Goal: Transaction & Acquisition: Purchase product/service

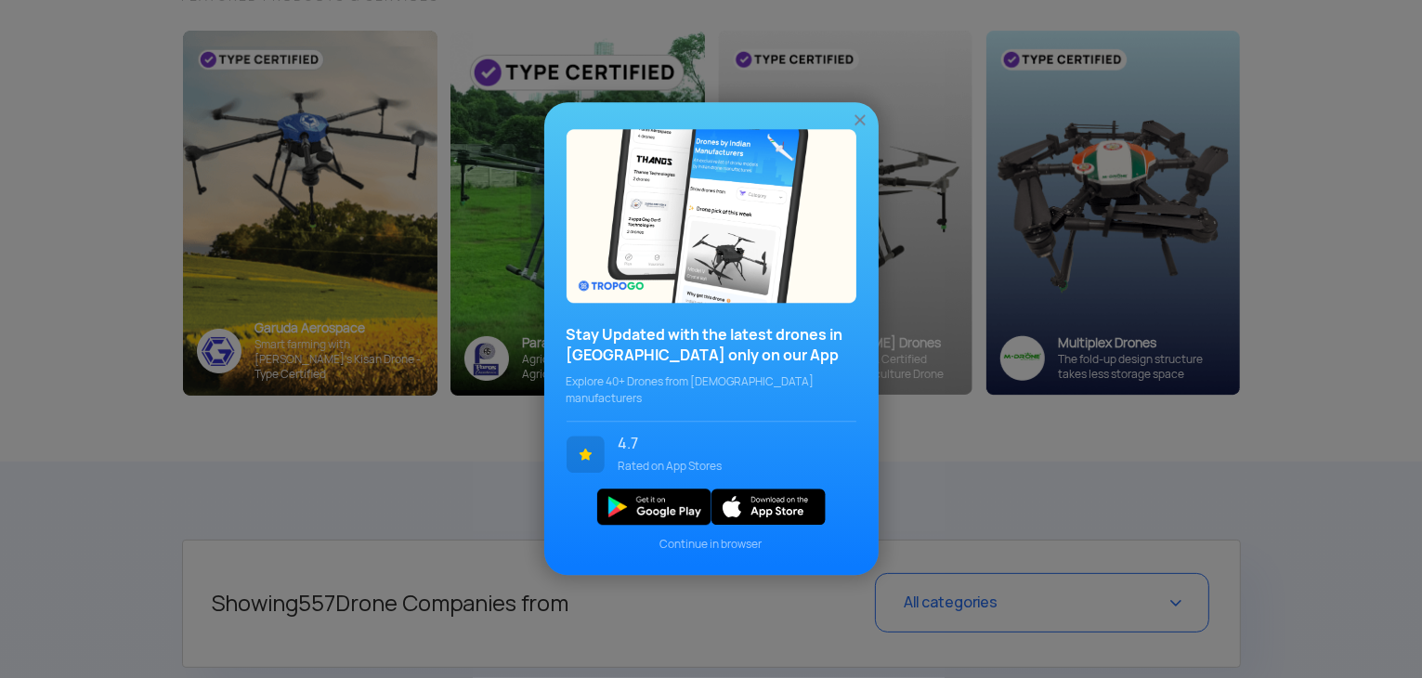
click at [862, 125] on img at bounding box center [860, 120] width 19 height 19
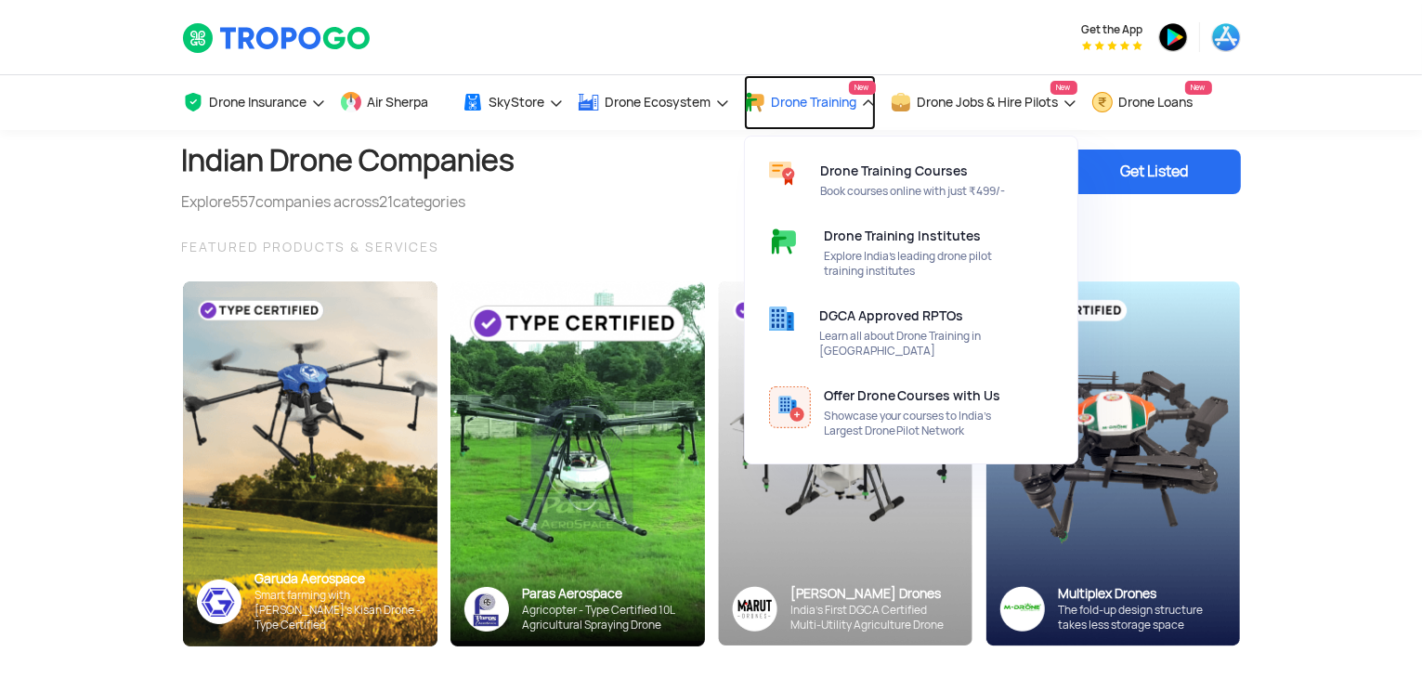
click at [828, 105] on span "Drone Training" at bounding box center [814, 102] width 85 height 15
click at [832, 95] on span "Drone Training" at bounding box center [814, 102] width 85 height 15
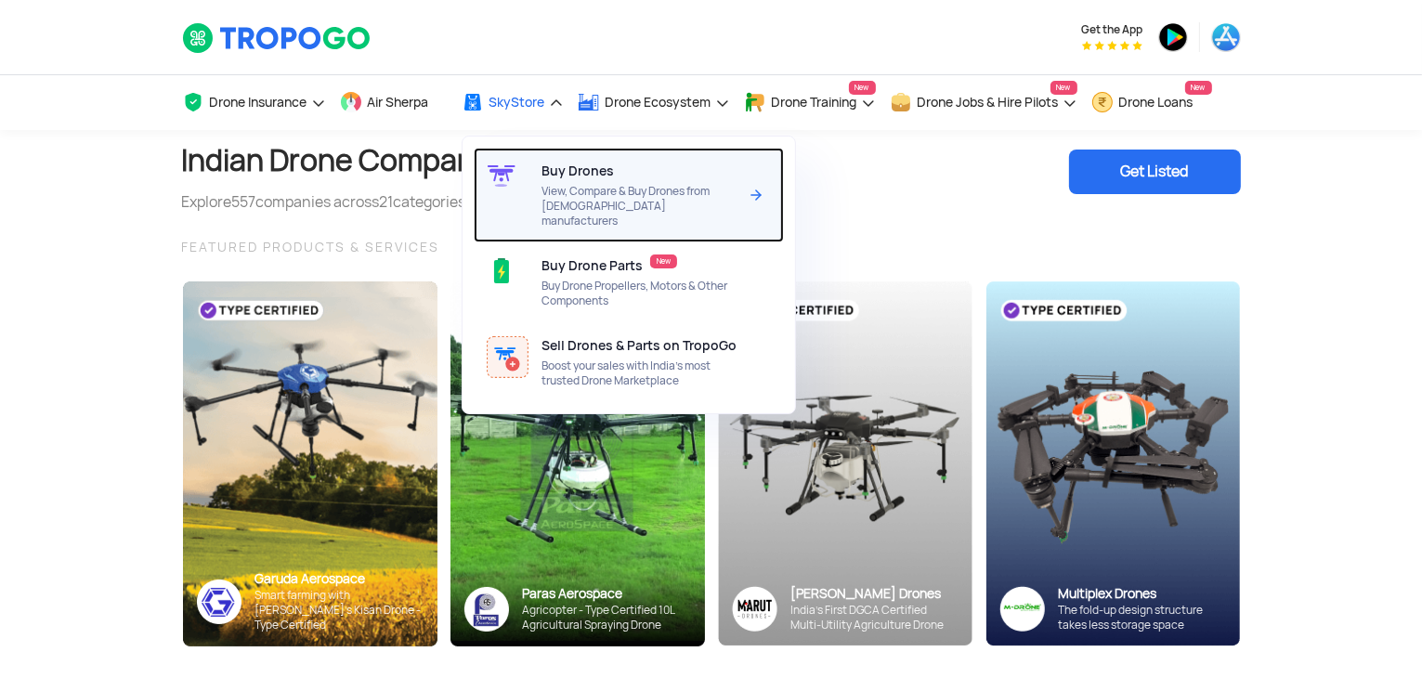
click at [553, 171] on span "Buy Drones" at bounding box center [577, 170] width 72 height 15
